Goal: Task Accomplishment & Management: Manage account settings

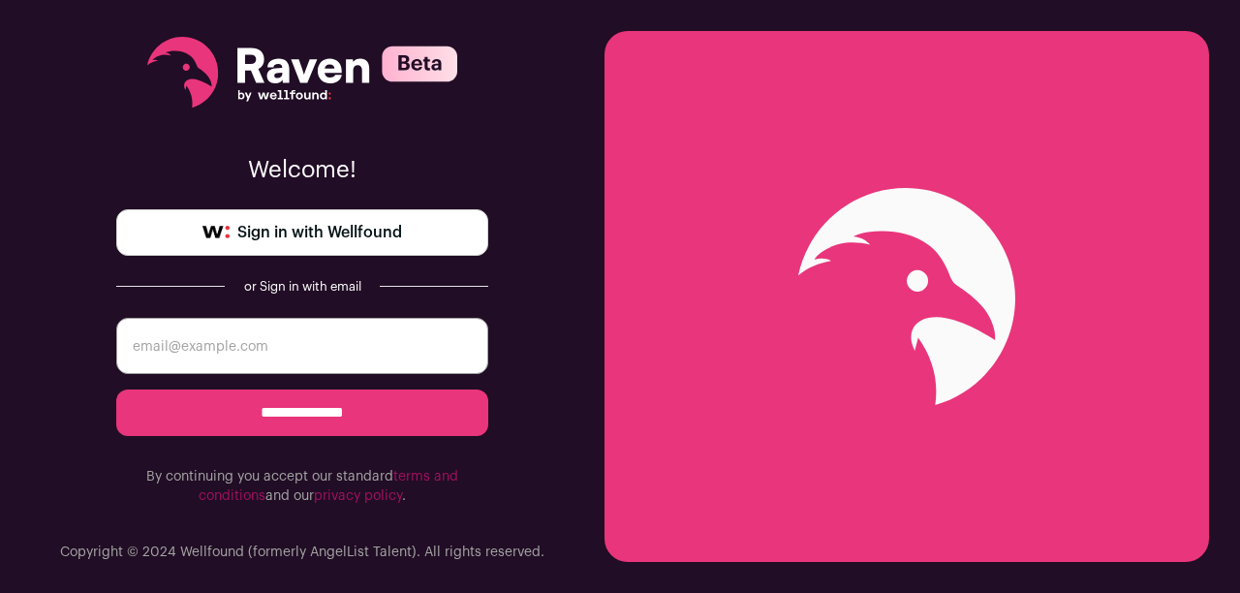
type input "[PERSON_NAME][EMAIL_ADDRESS][DOMAIN_NAME]"
click at [383, 229] on span "Sign in with Wellfound" at bounding box center [319, 232] width 165 height 23
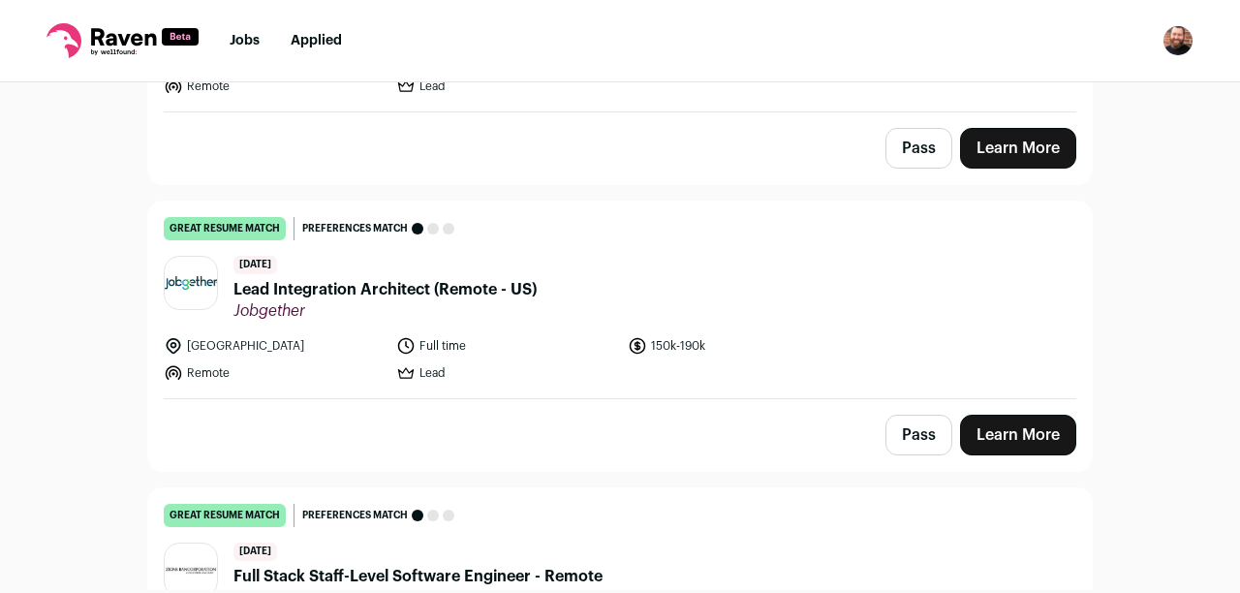
scroll to position [386, 0]
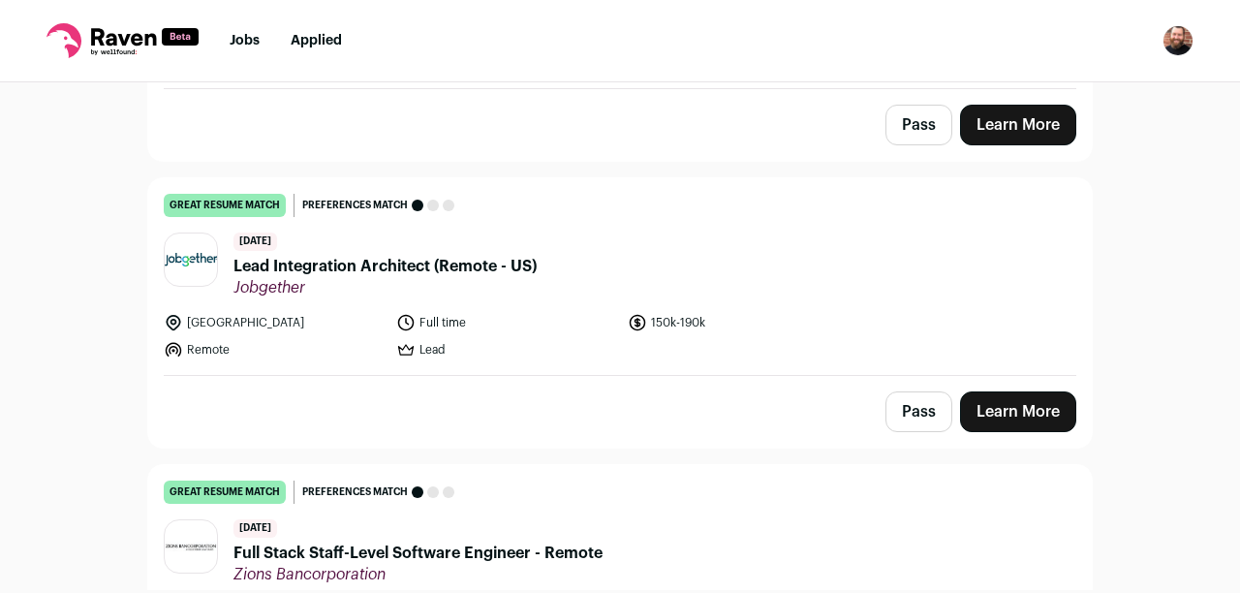
click at [324, 269] on span "Lead Integration Architect (Remote - US)" at bounding box center [384, 266] width 303 height 23
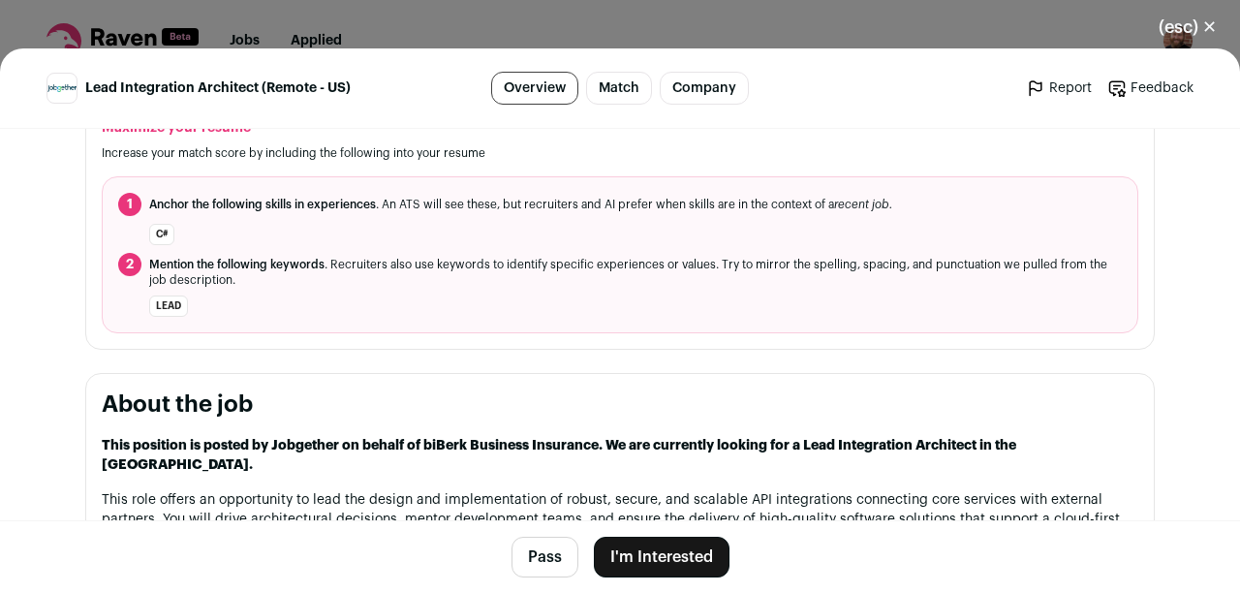
scroll to position [775, 0]
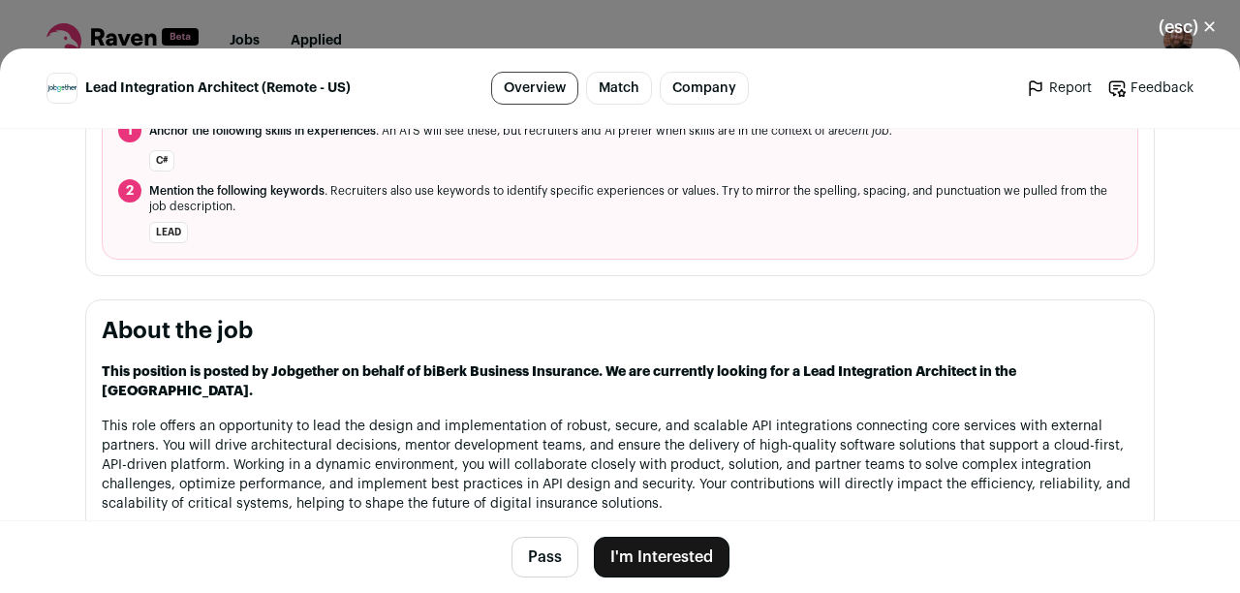
click at [1198, 31] on button "(esc) ✕" at bounding box center [1187, 27] width 105 height 43
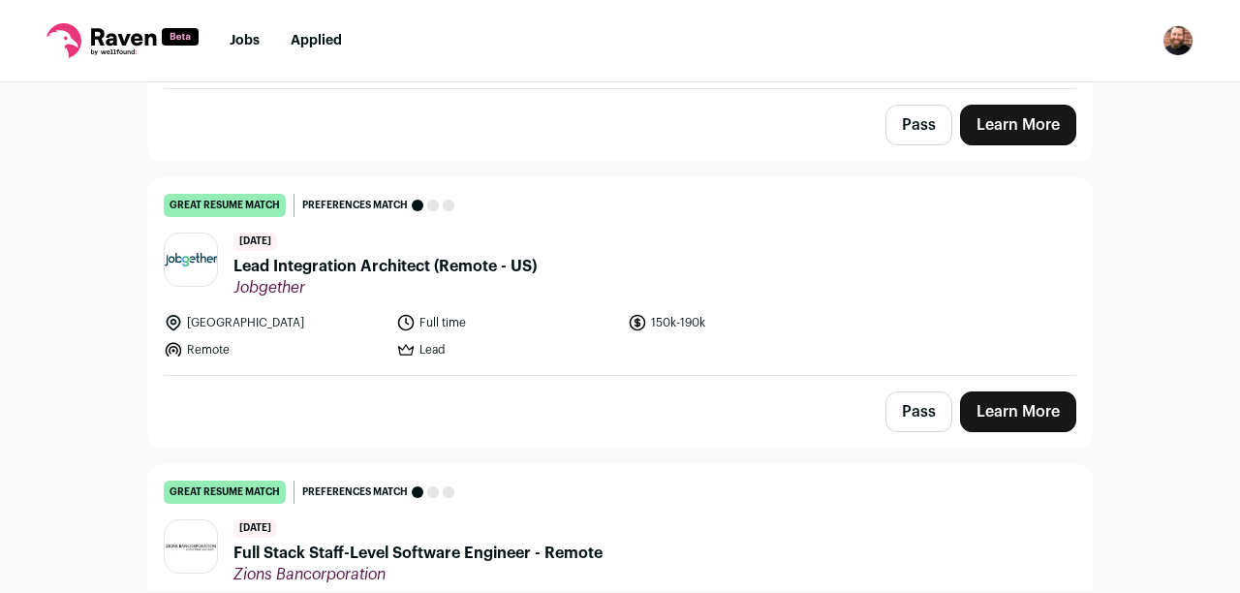
click at [931, 399] on button "Pass" at bounding box center [919, 411] width 67 height 41
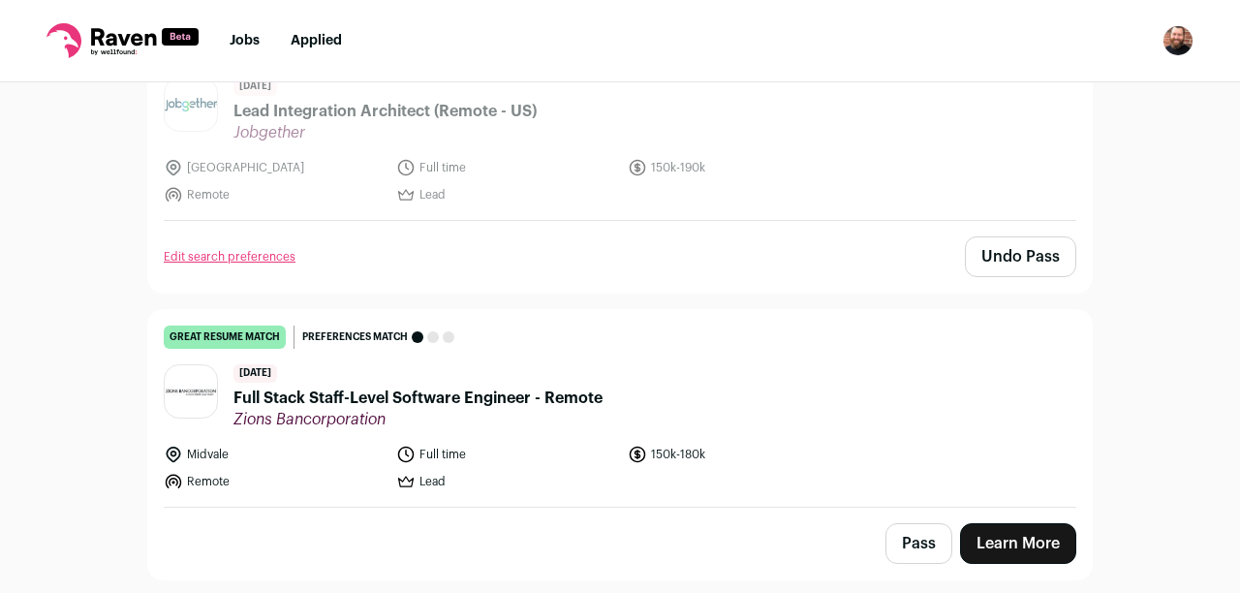
scroll to position [662, 0]
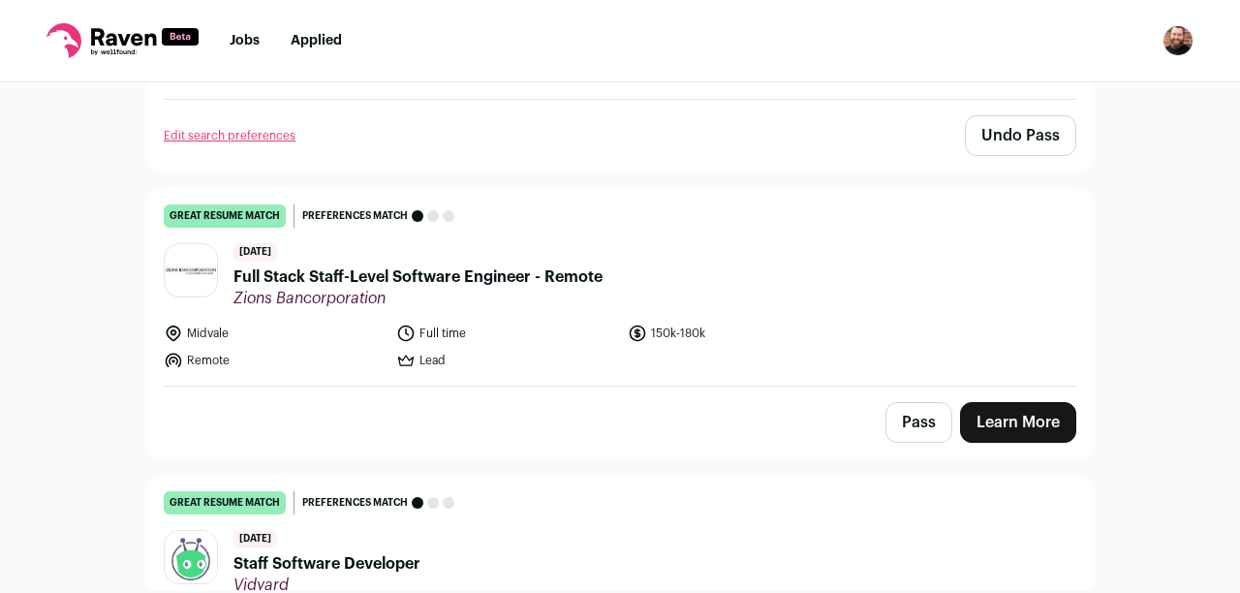
click at [756, 291] on header "[DATE] Full Stack Staff-Level Software Engineer - Remote Zions Bancorporation" at bounding box center [620, 275] width 913 height 65
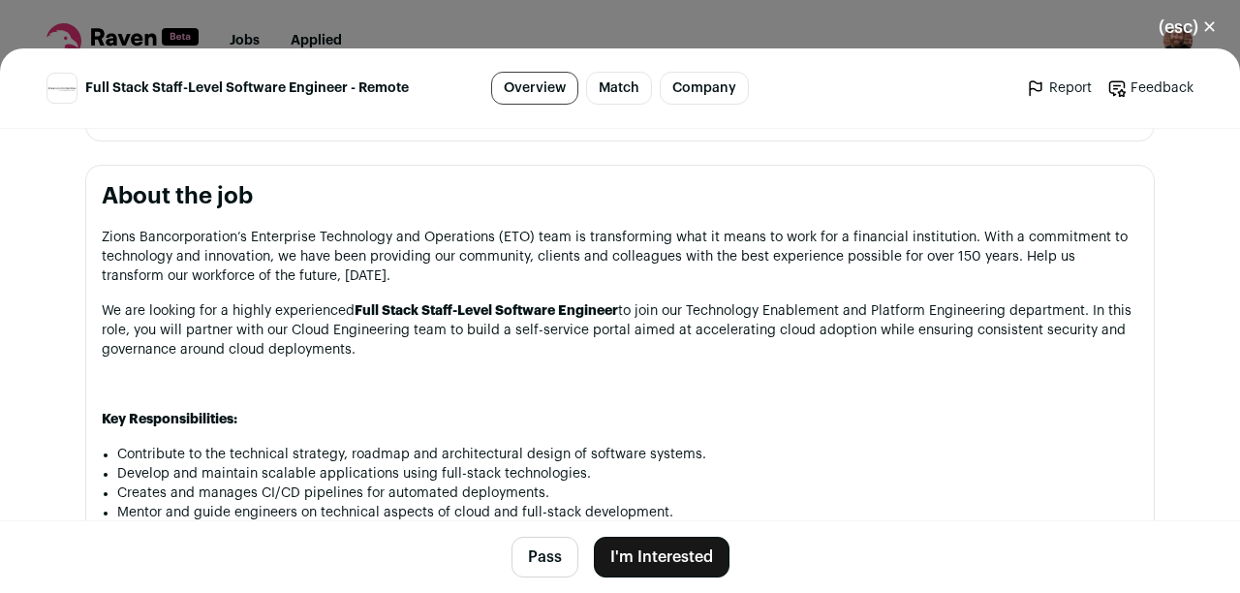
scroll to position [969, 0]
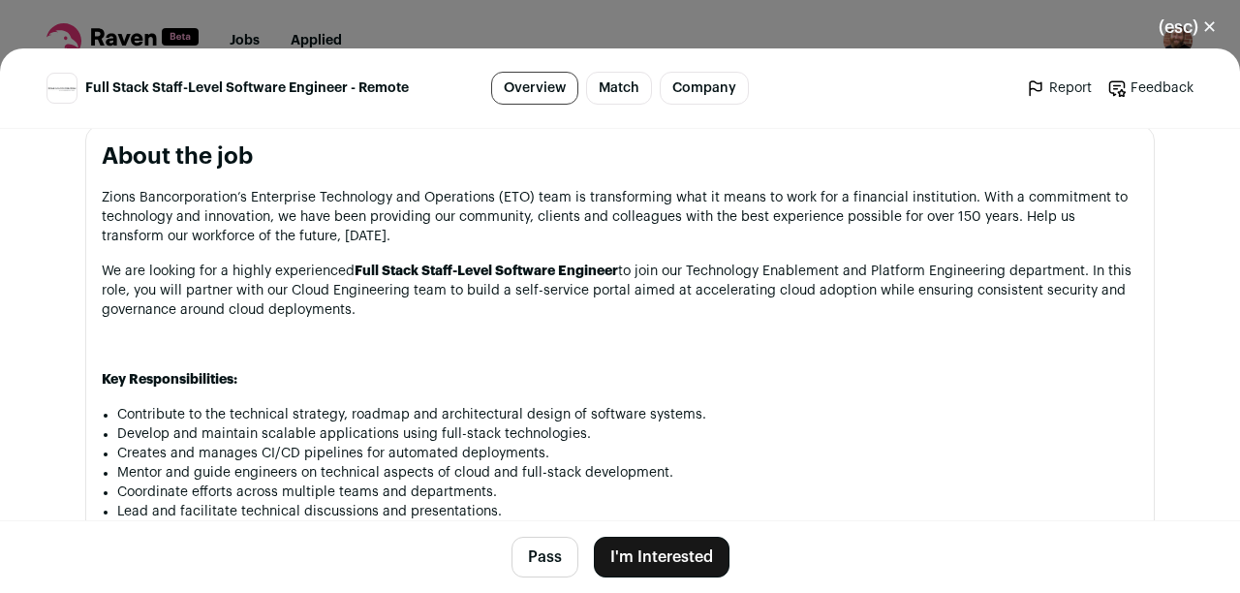
click at [528, 549] on button "Pass" at bounding box center [545, 557] width 67 height 41
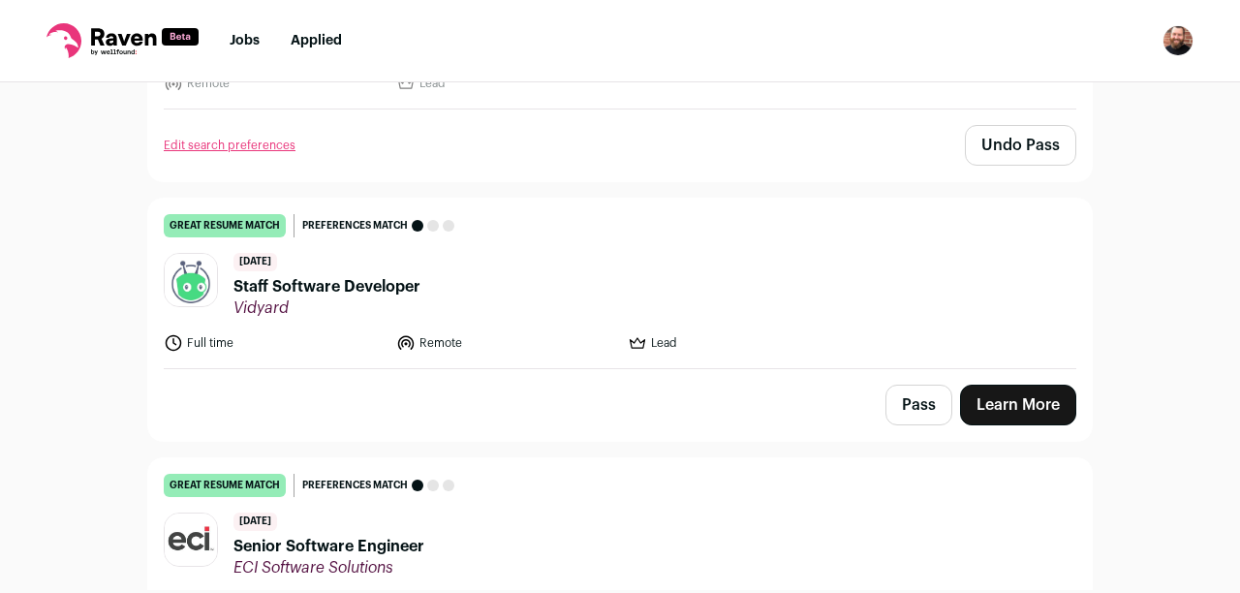
scroll to position [1006, 0]
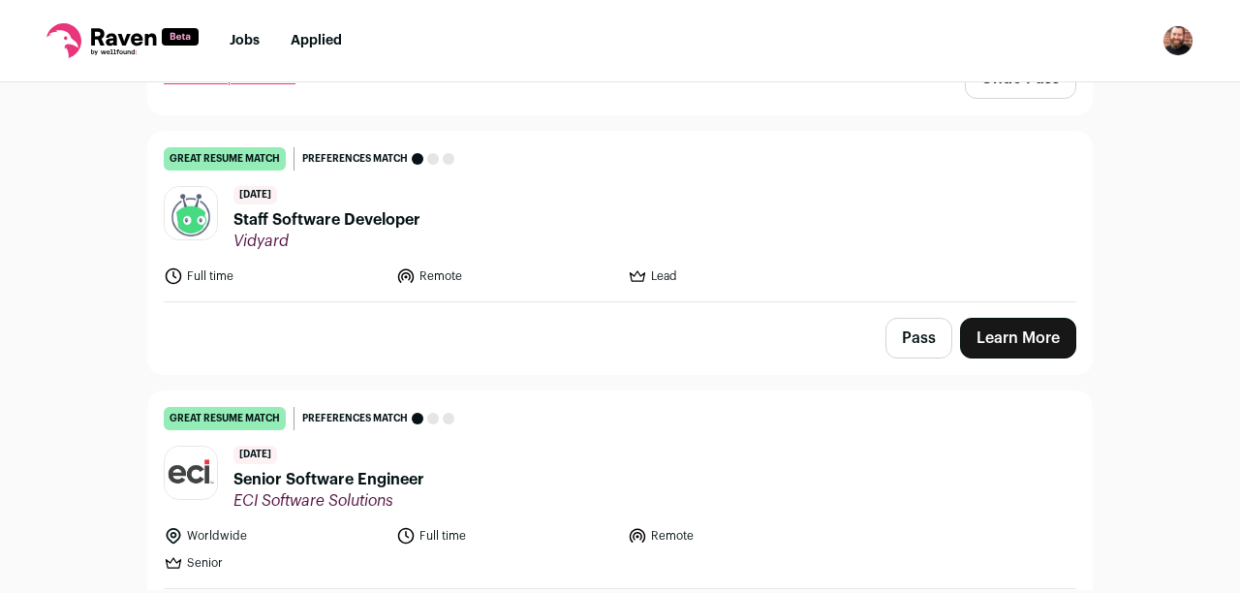
click at [566, 197] on header "[DATE] Staff Software Developer Vidyard" at bounding box center [620, 218] width 913 height 65
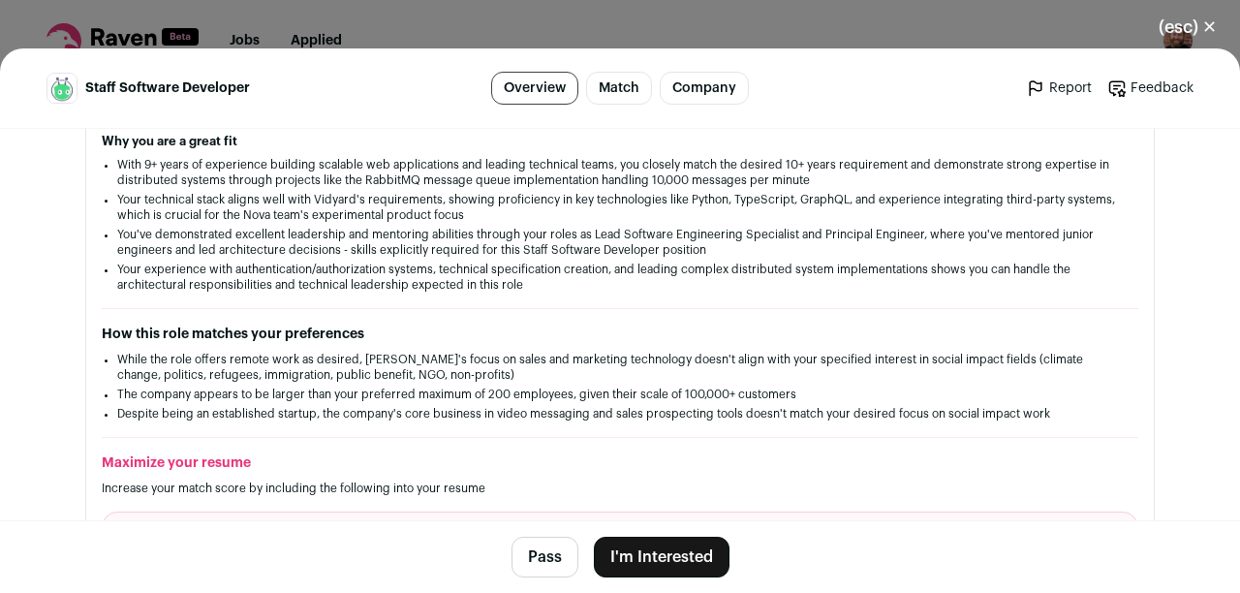
scroll to position [343, 0]
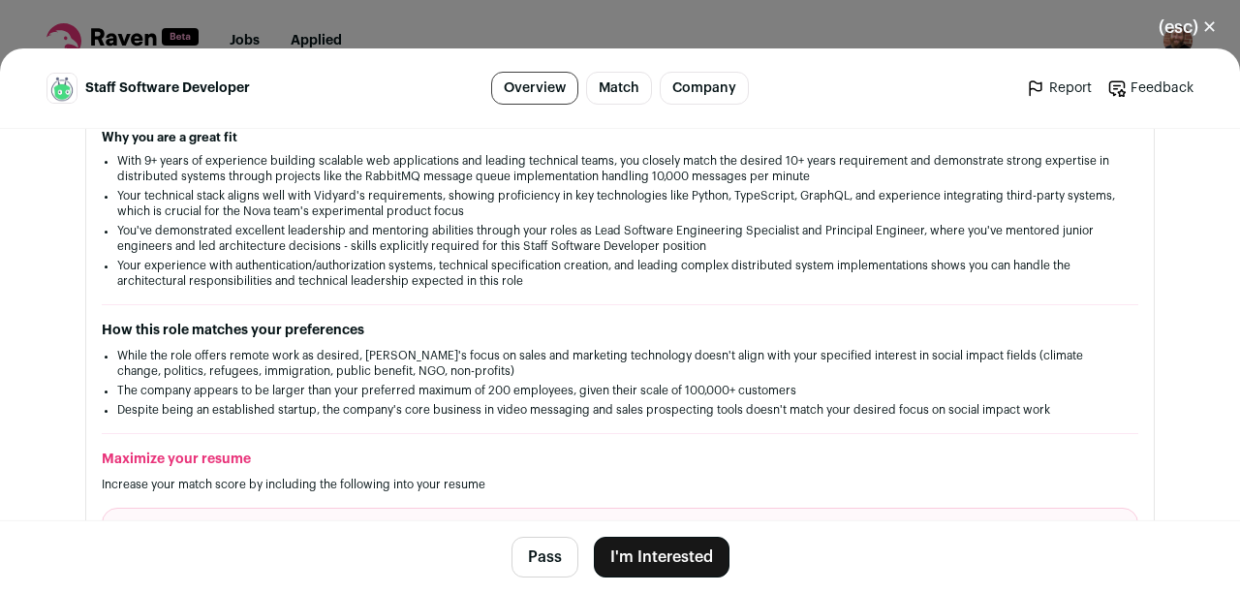
click at [550, 565] on button "Pass" at bounding box center [545, 557] width 67 height 41
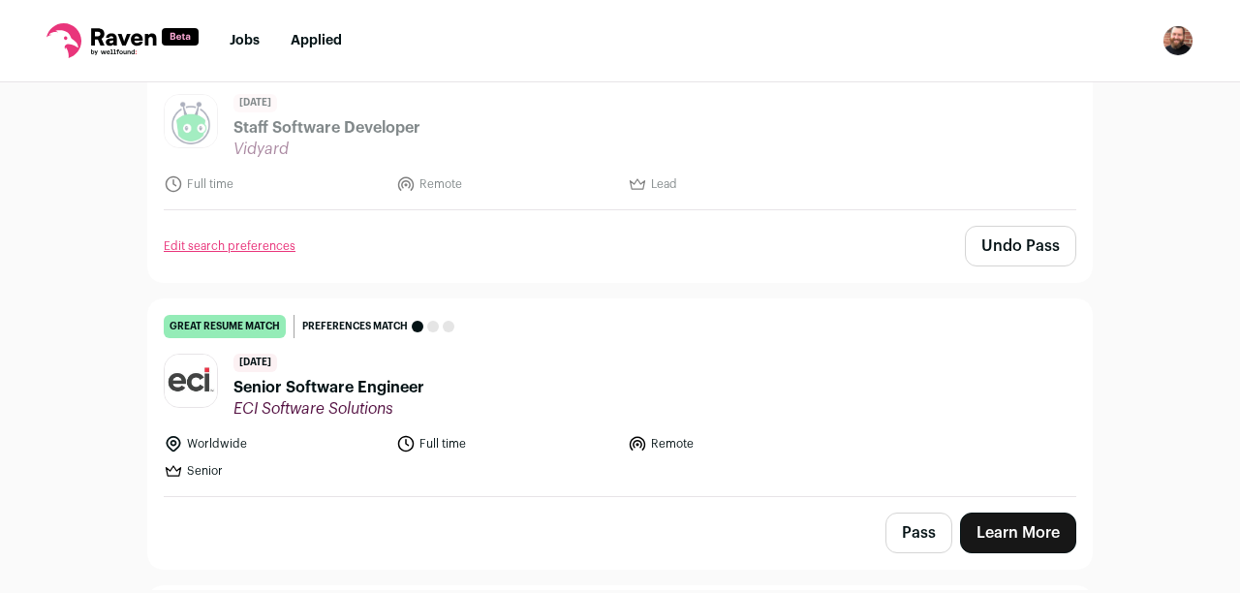
scroll to position [1137, 0]
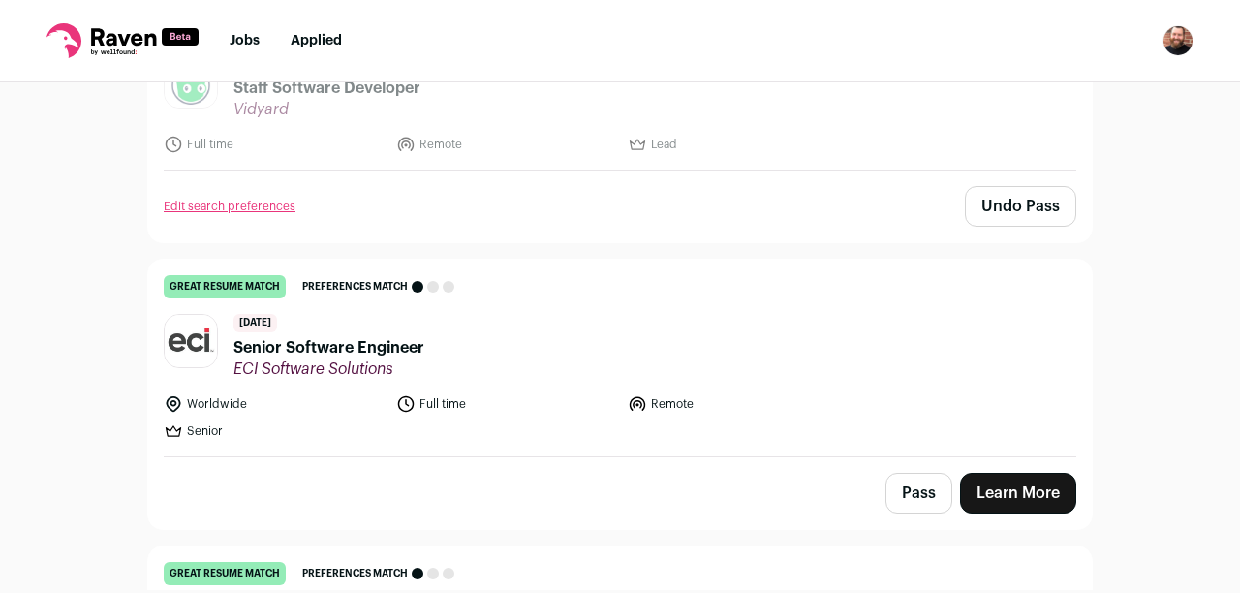
click at [564, 359] on header "[DATE] Senior Software Engineer ECI Software Solutions" at bounding box center [620, 346] width 913 height 65
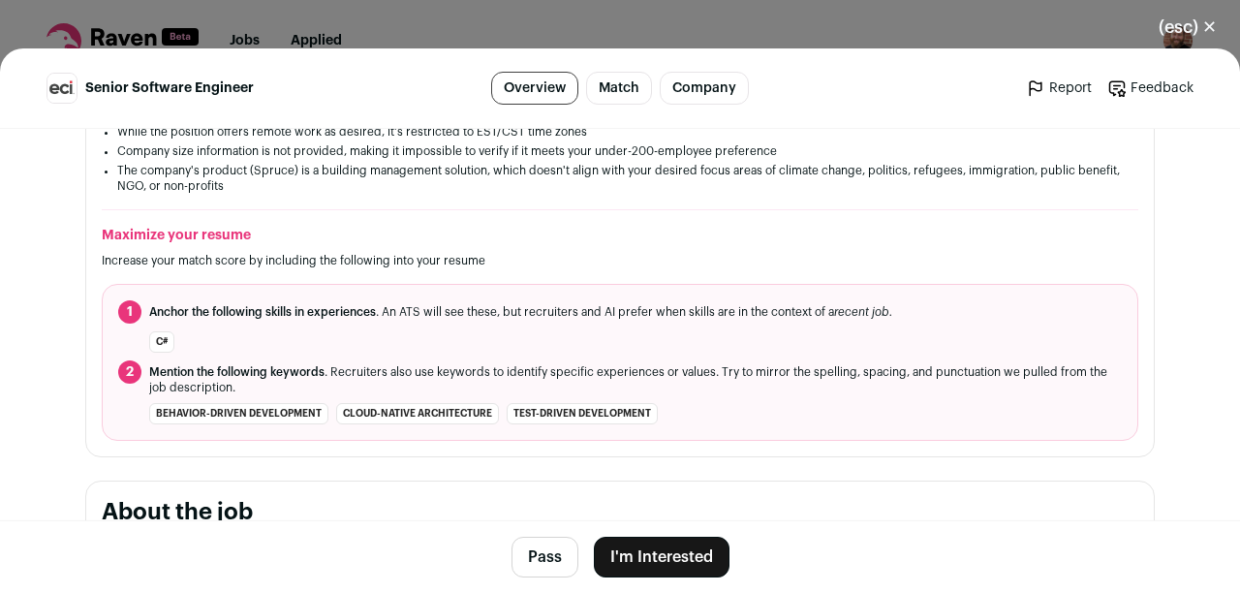
scroll to position [648, 0]
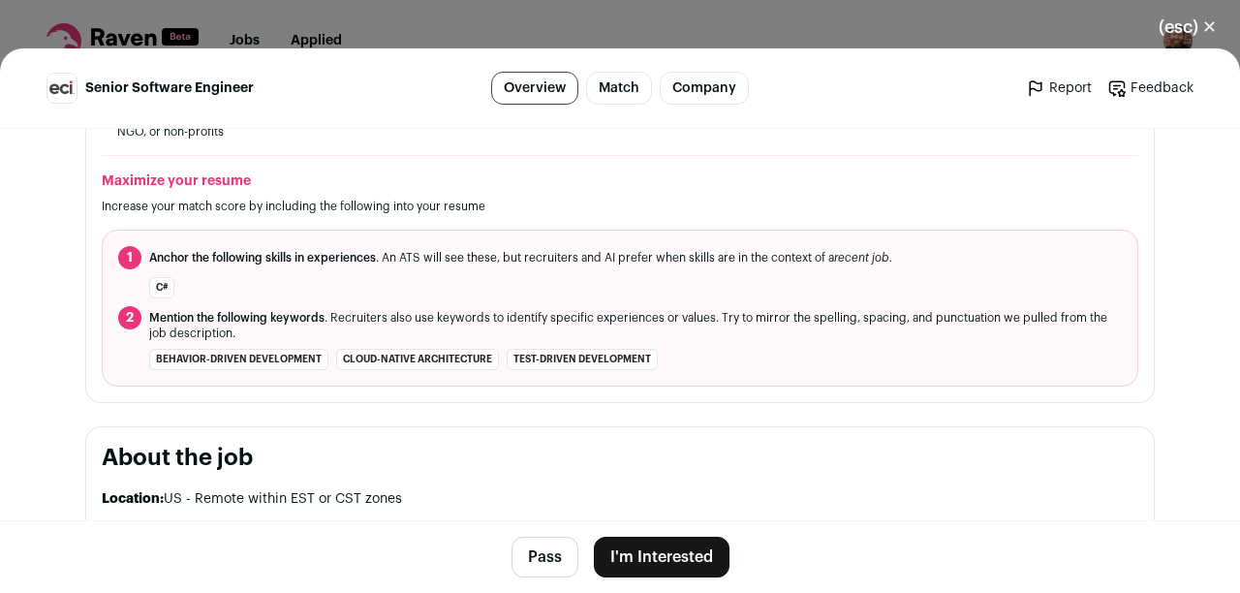
click at [534, 545] on button "Pass" at bounding box center [545, 557] width 67 height 41
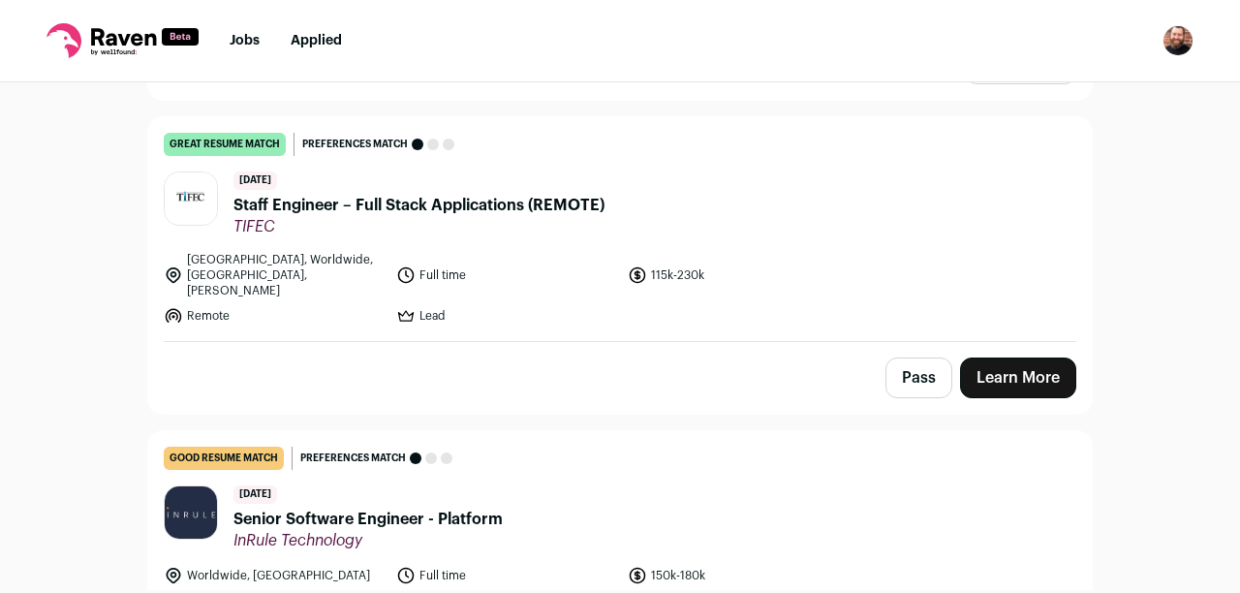
scroll to position [1571, 0]
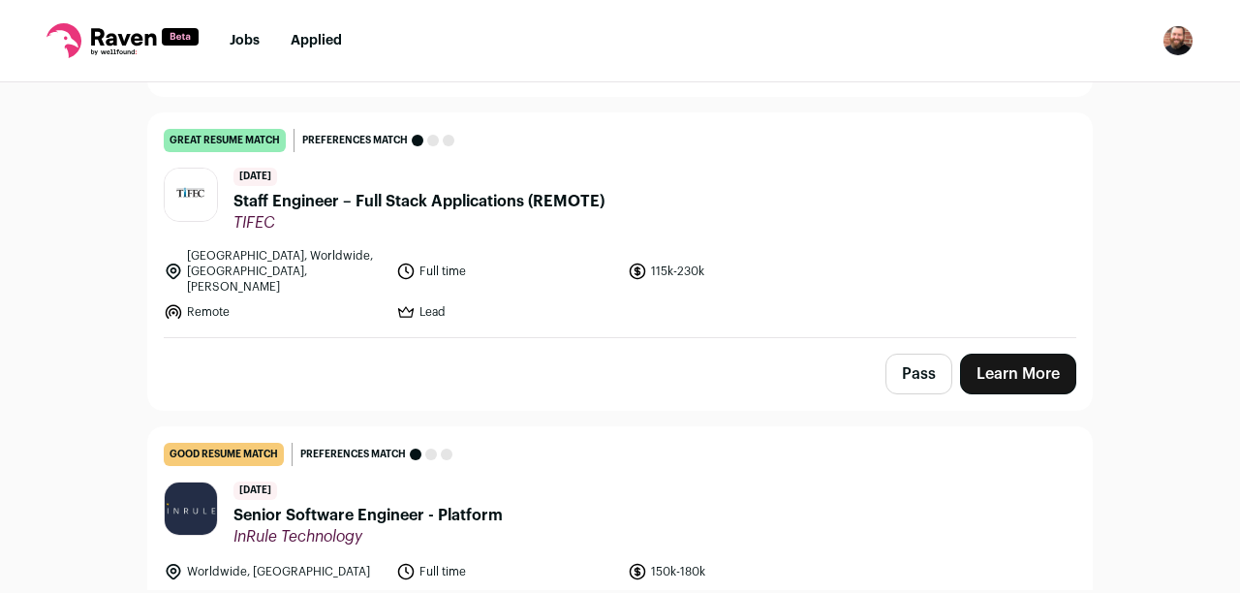
click at [932, 354] on button "Pass" at bounding box center [919, 374] width 67 height 41
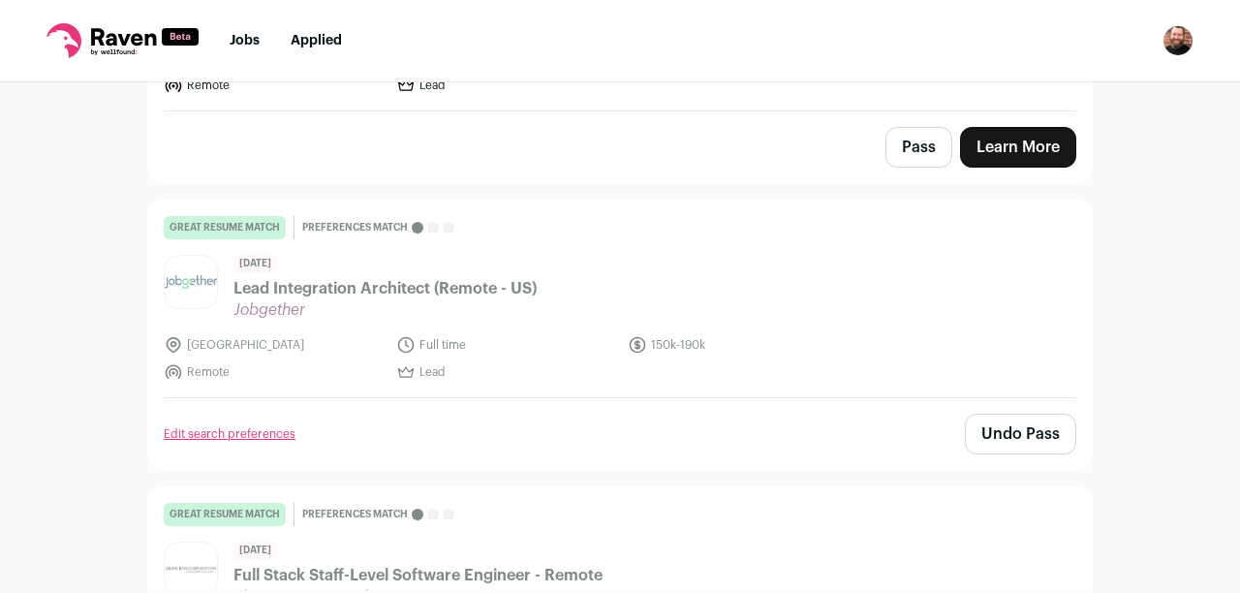
scroll to position [0, 0]
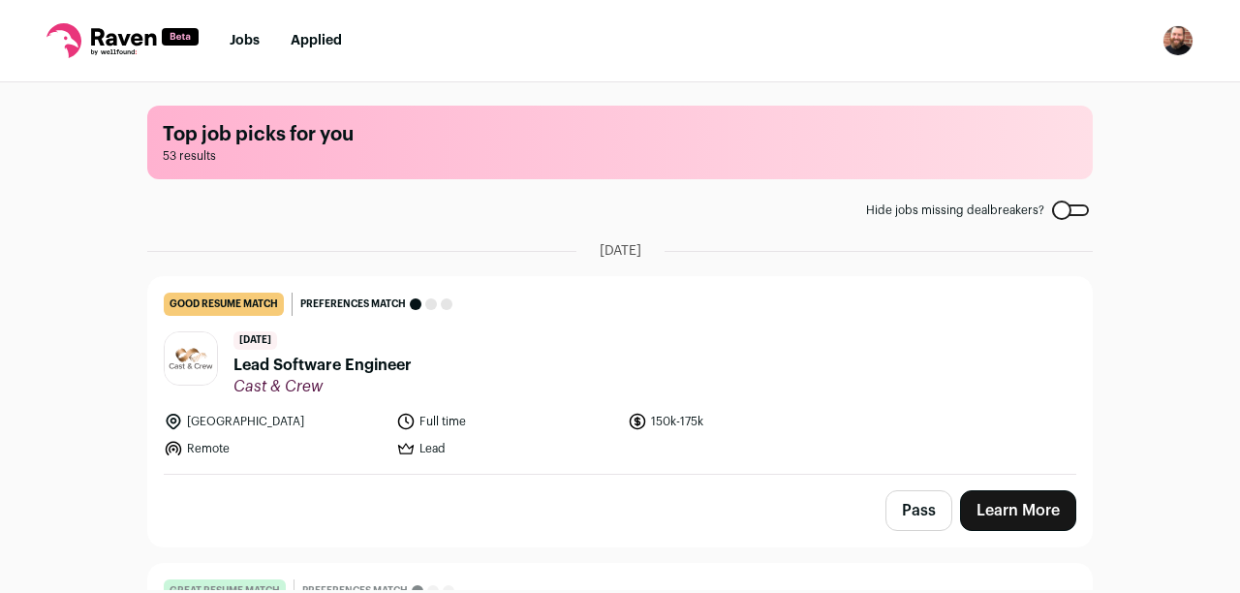
click at [588, 381] on header "[DATE] Lead Software Engineer Cast & Crew" at bounding box center [620, 363] width 913 height 65
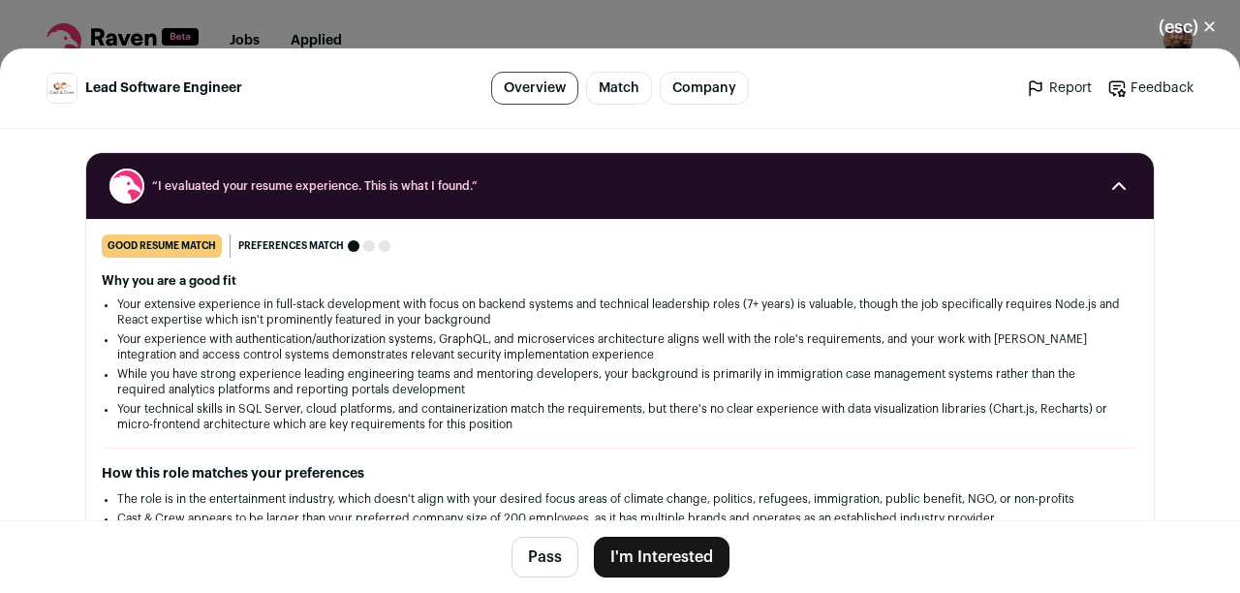
scroll to position [294, 0]
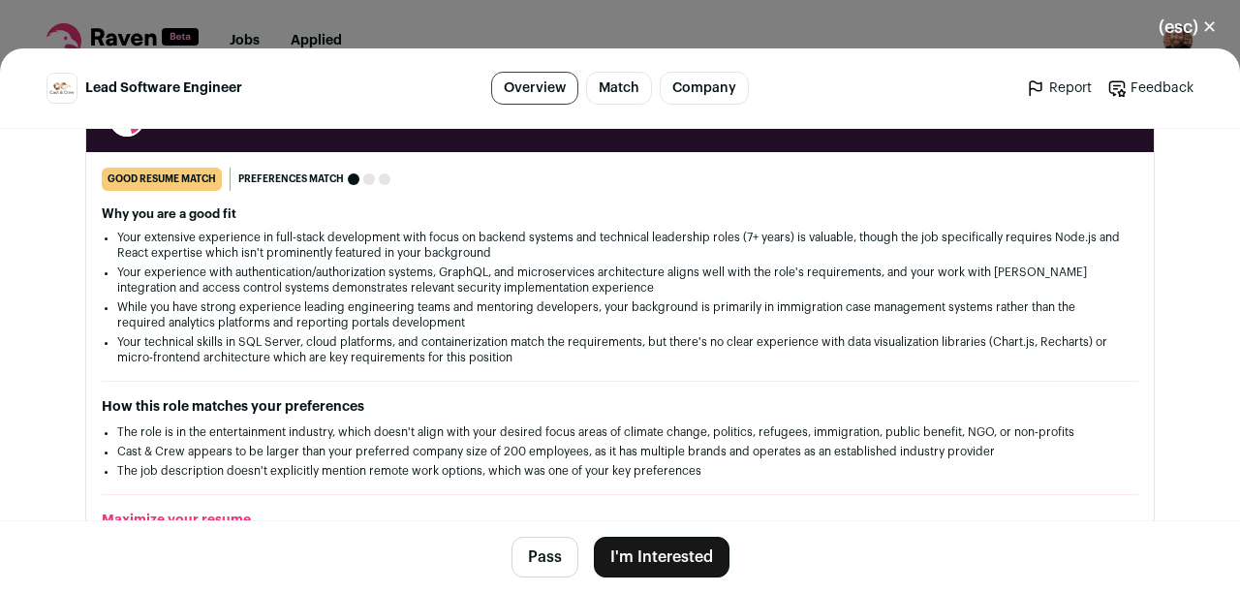
click at [534, 560] on button "Pass" at bounding box center [545, 557] width 67 height 41
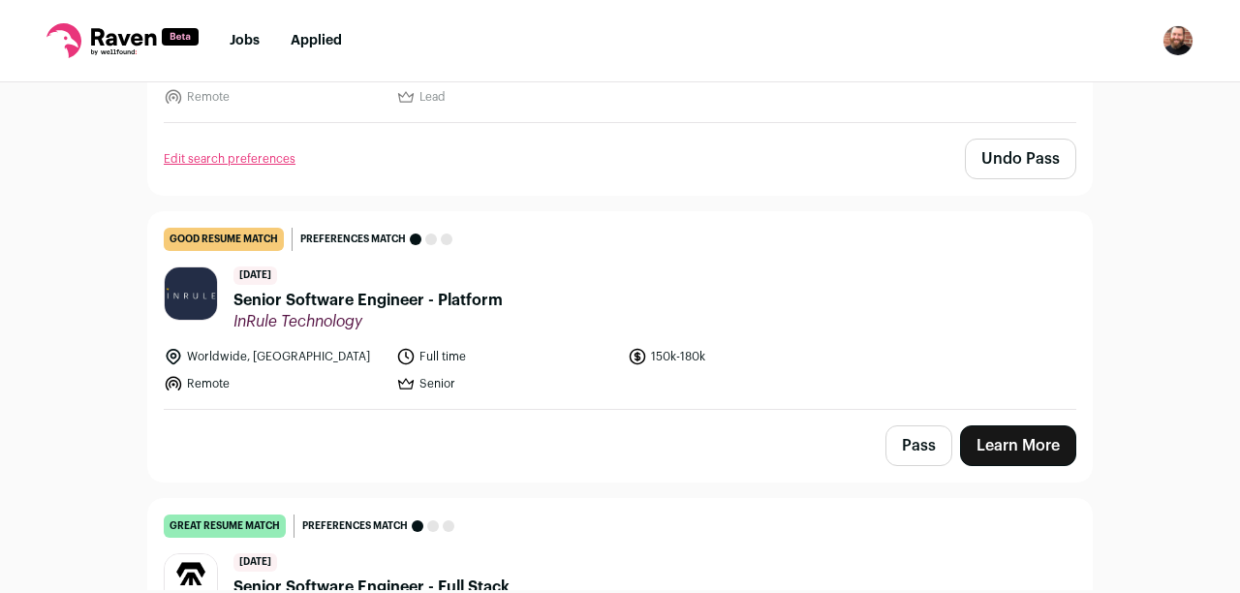
scroll to position [1820, 0]
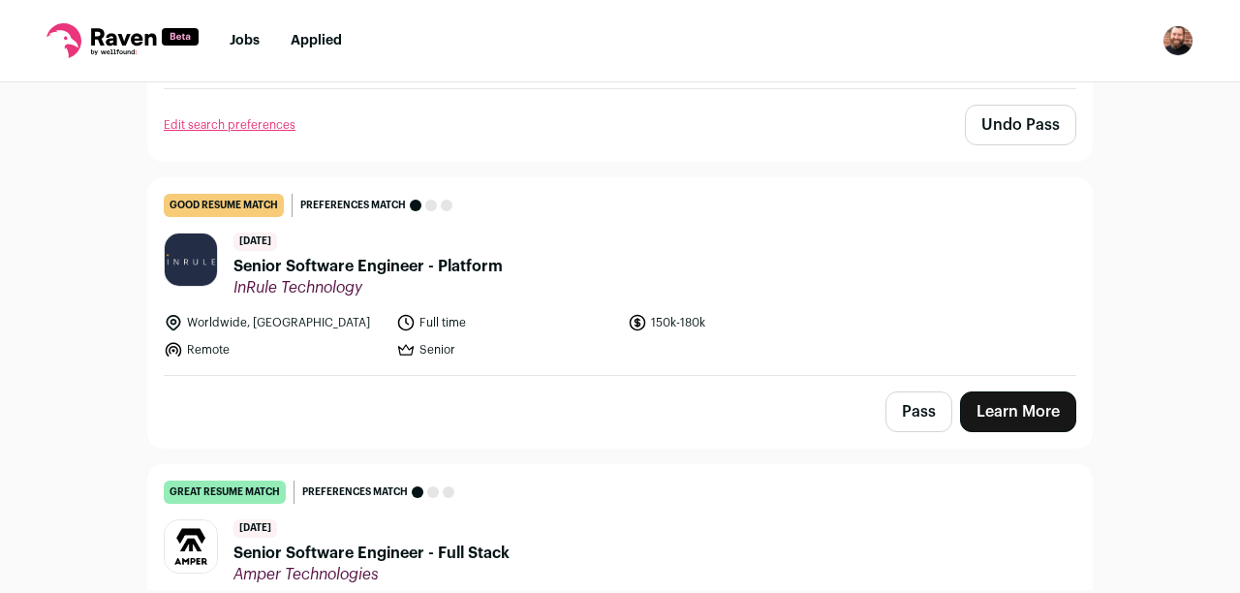
click at [575, 248] on header "[DATE] Senior Software Engineer - Platform InRule Technology" at bounding box center [620, 265] width 913 height 65
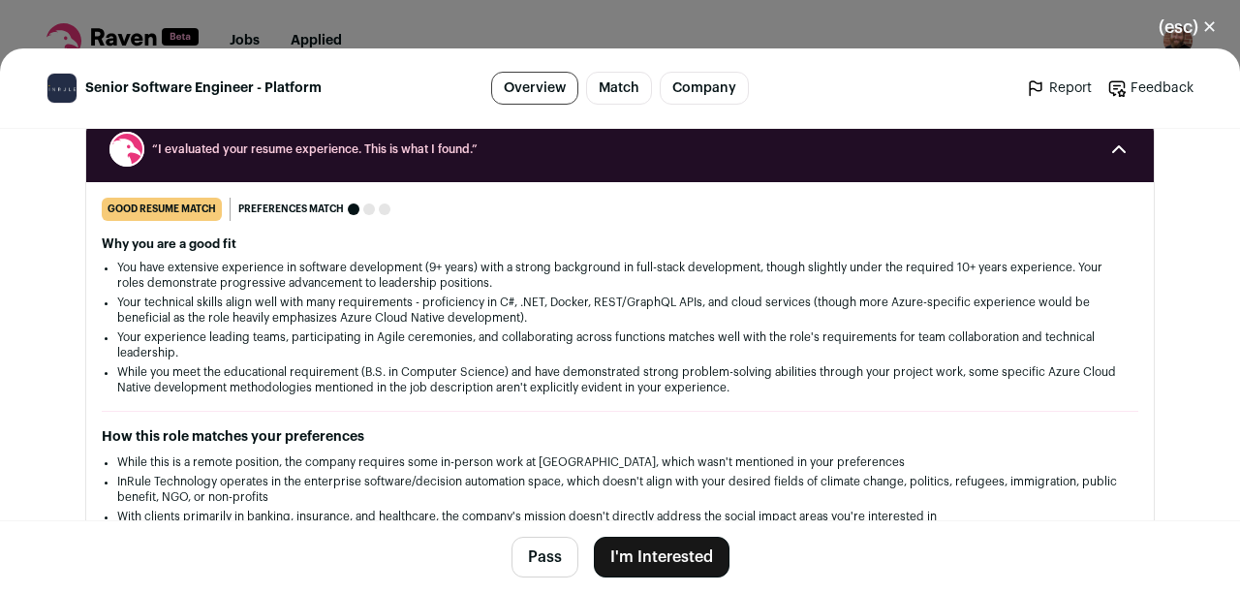
scroll to position [324, 0]
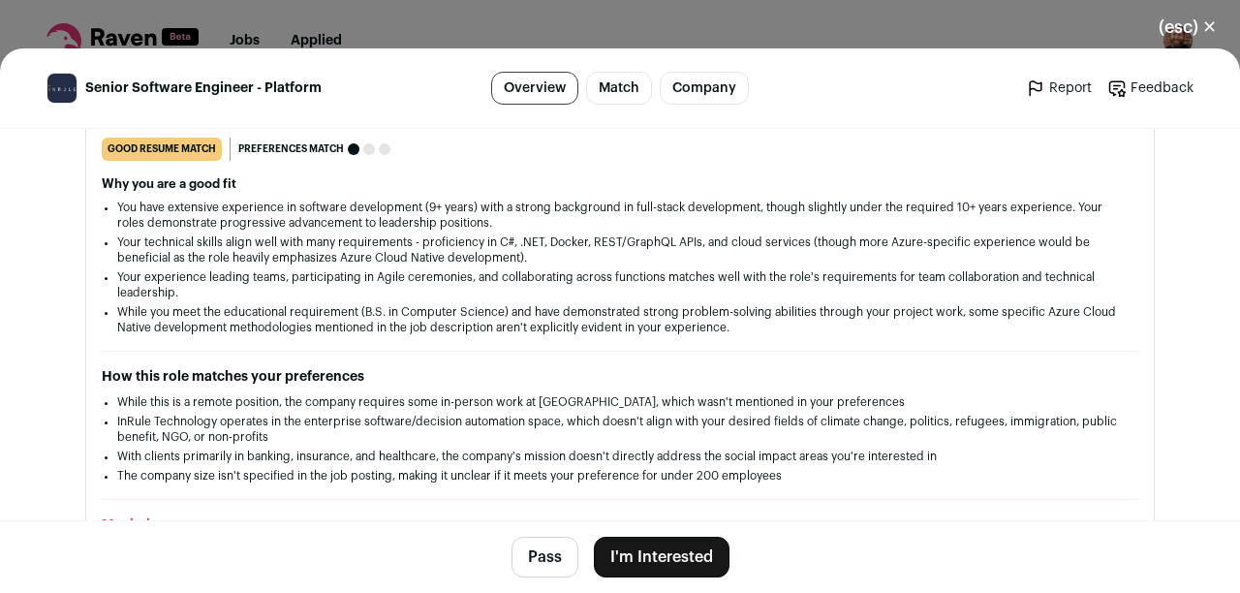
click at [525, 570] on button "Pass" at bounding box center [545, 557] width 67 height 41
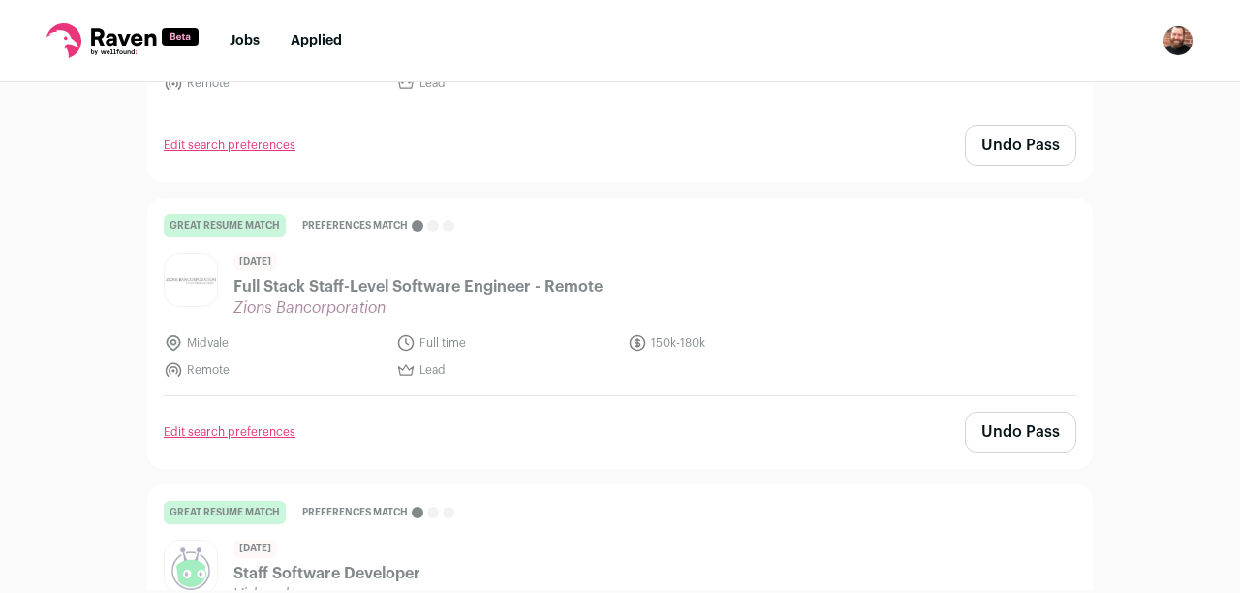
scroll to position [0, 0]
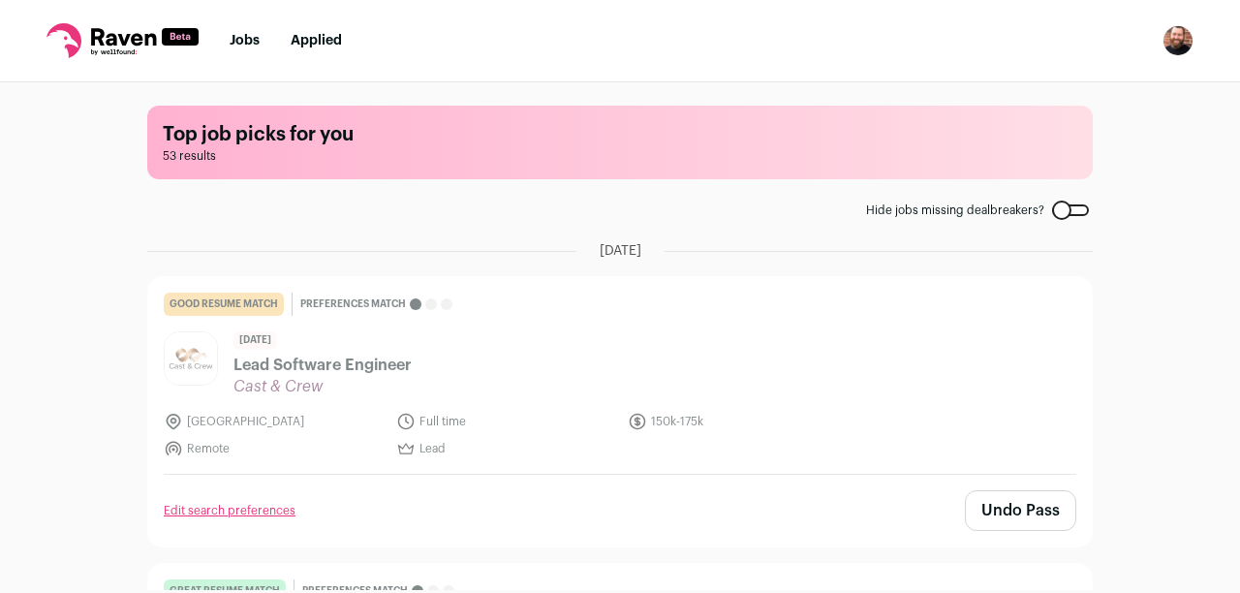
click at [1077, 209] on div at bounding box center [1070, 210] width 37 height 12
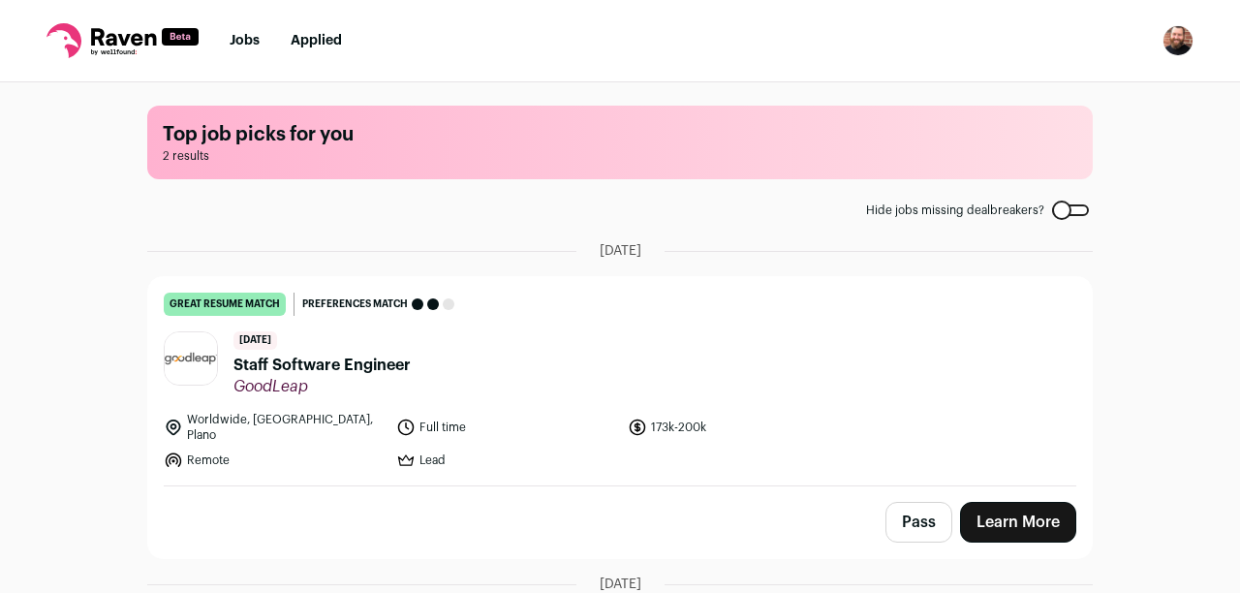
click at [575, 359] on header "[DATE] Staff Software Engineer GoodLeap" at bounding box center [620, 363] width 913 height 65
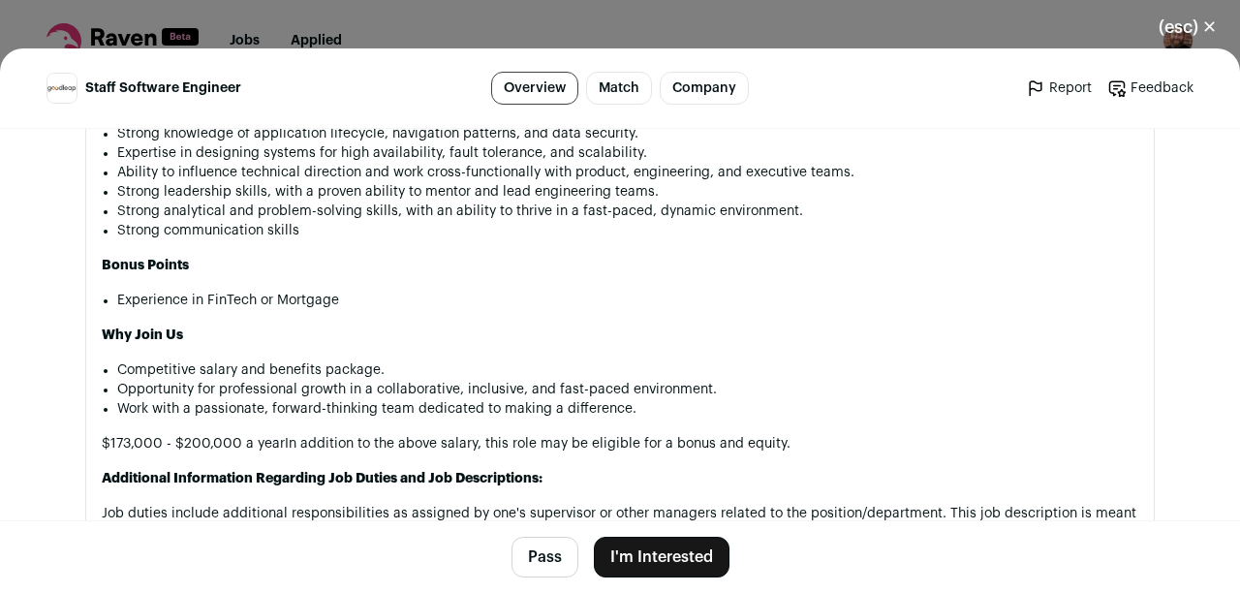
scroll to position [1985, 0]
